Goal: Information Seeking & Learning: Learn about a topic

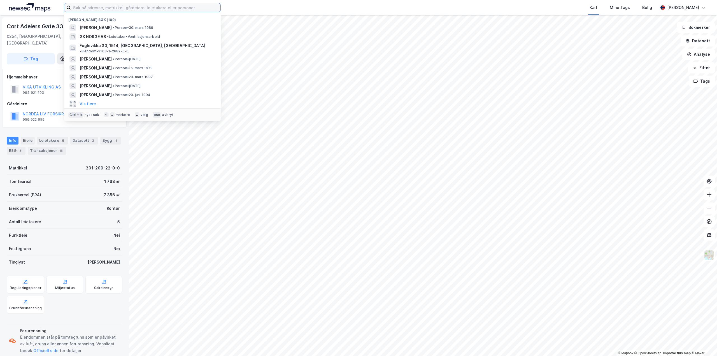
click at [138, 10] on input at bounding box center [146, 7] width 150 height 8
click at [126, 39] on div "GK NORGE AS • Leietaker • Ventilasjonsarbeid" at bounding box center [148, 36] width 136 height 7
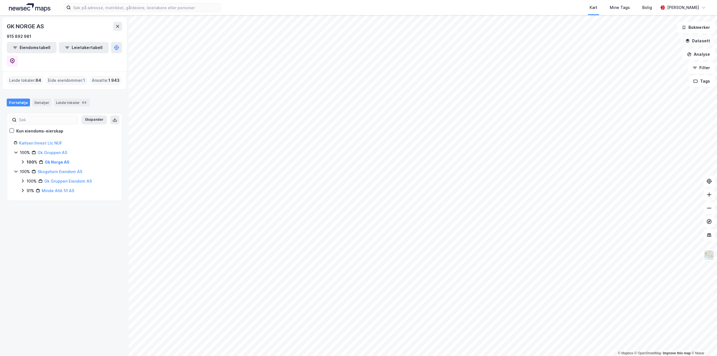
click at [703, 39] on button "Datasett" at bounding box center [698, 40] width 34 height 11
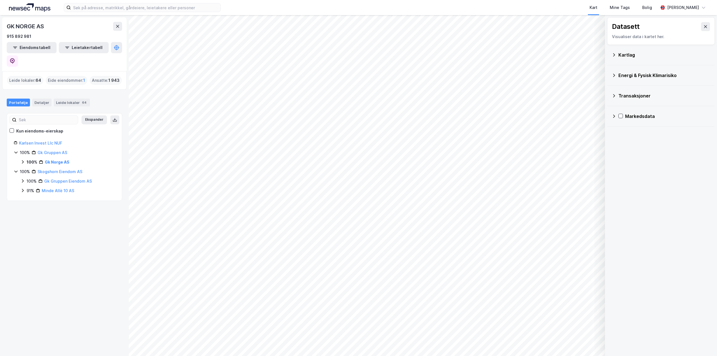
click at [632, 57] on div "Kartlag" at bounding box center [664, 55] width 92 height 7
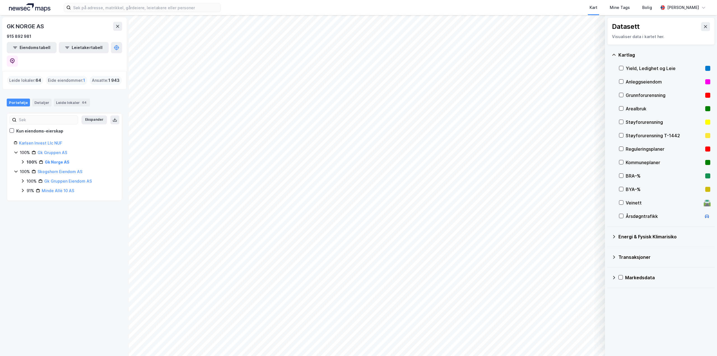
click at [622, 146] on div "Reguleringsplaner" at bounding box center [664, 148] width 91 height 13
click at [621, 148] on icon at bounding box center [621, 149] width 4 height 4
click at [621, 161] on icon at bounding box center [621, 162] width 4 height 4
click at [622, 148] on icon at bounding box center [621, 149] width 4 height 4
click at [621, 160] on icon at bounding box center [621, 162] width 4 height 4
